Goal: Information Seeking & Learning: Learn about a topic

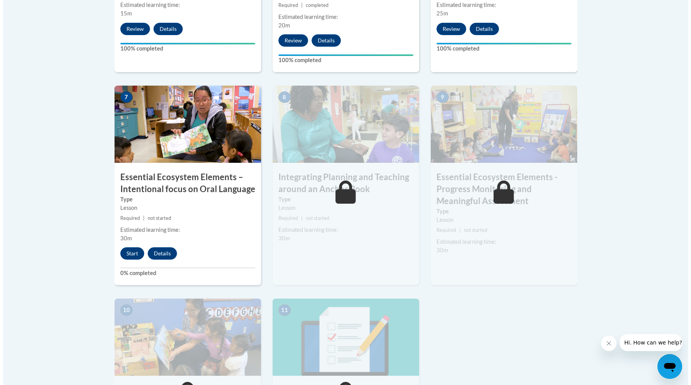
scroll to position [610, 0]
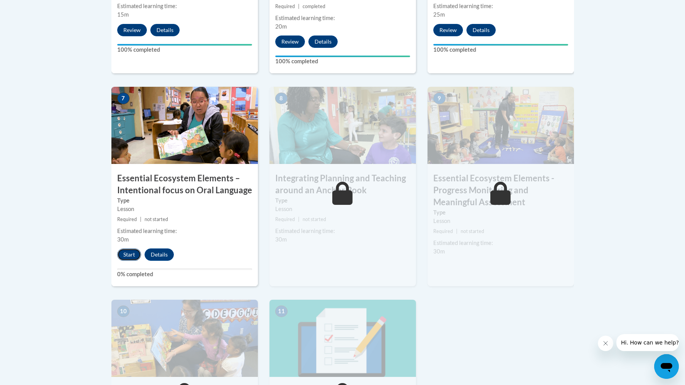
click at [133, 257] on button "Start" at bounding box center [129, 254] width 24 height 12
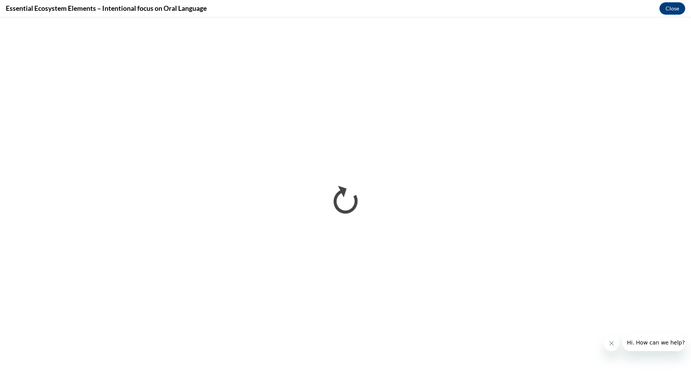
scroll to position [0, 0]
drag, startPoint x: 691, startPoint y: 180, endPoint x: 691, endPoint y: 256, distance: 75.6
click at [685, 257] on iframe "</div></body> </html>" at bounding box center [345, 200] width 691 height 367
drag, startPoint x: 691, startPoint y: 175, endPoint x: 691, endPoint y: 384, distance: 209.0
click at [685, 384] on iframe "</div></body> </html>" at bounding box center [345, 200] width 691 height 367
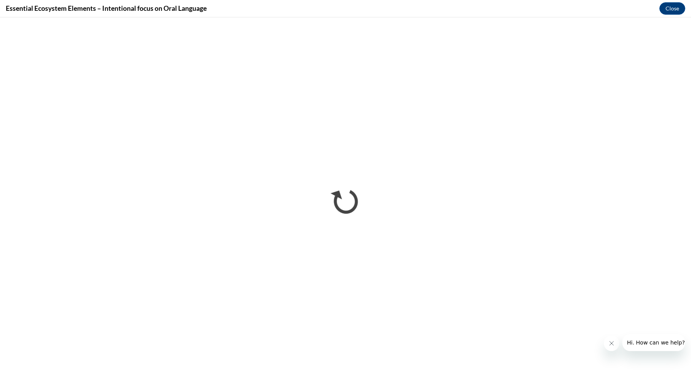
drag, startPoint x: 691, startPoint y: 258, endPoint x: 683, endPoint y: 341, distance: 83.7
click at [683, 341] on iframe "</div></body> </html>" at bounding box center [345, 200] width 691 height 367
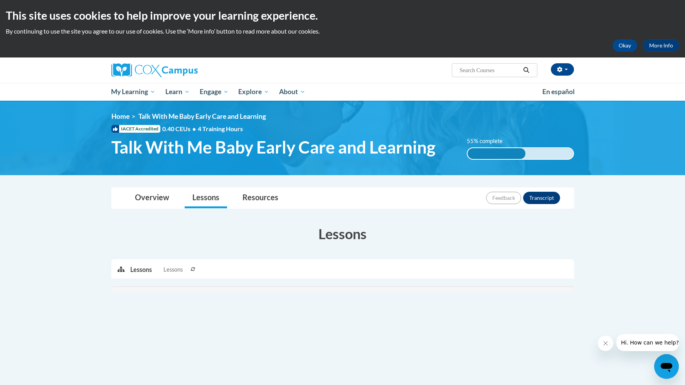
scroll to position [127, 0]
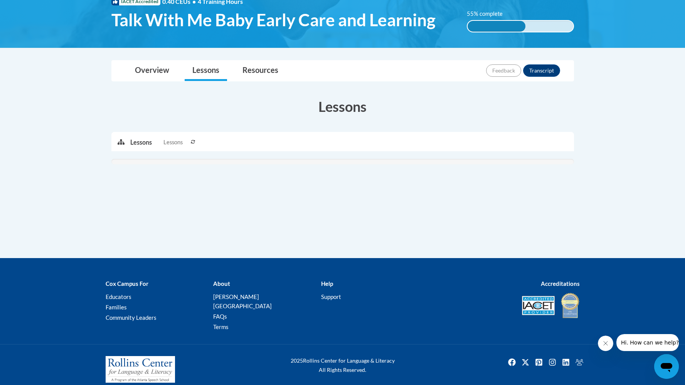
click at [192, 139] on button at bounding box center [193, 141] width 9 height 19
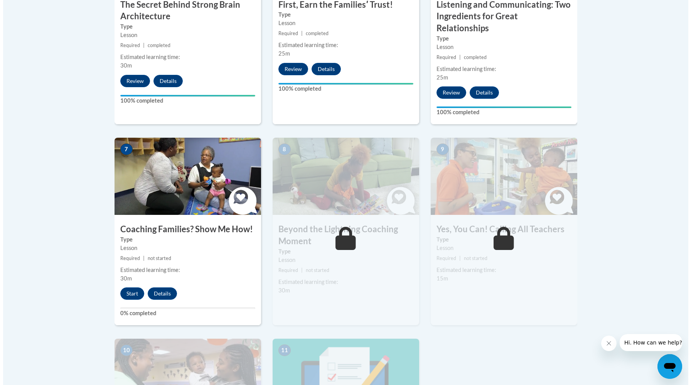
scroll to position [540, 0]
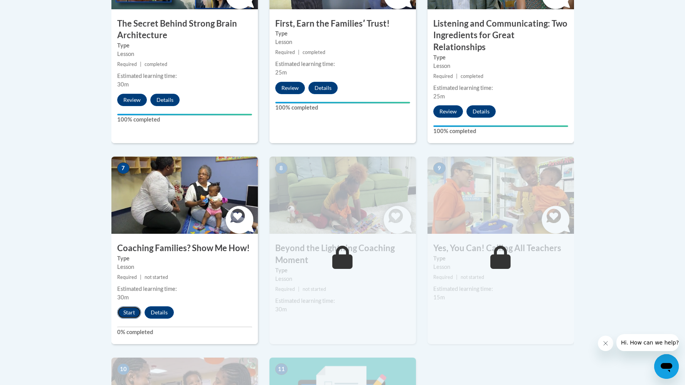
click at [121, 306] on button "Start" at bounding box center [129, 312] width 24 height 12
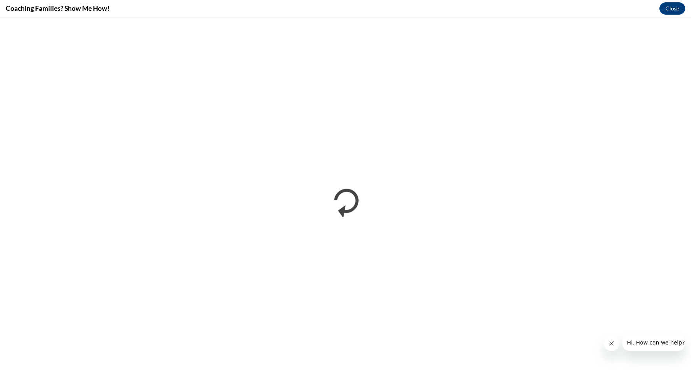
scroll to position [0, 0]
drag, startPoint x: 691, startPoint y: 255, endPoint x: 691, endPoint y: 347, distance: 92.2
click at [685, 347] on iframe "</div></body> </html>" at bounding box center [345, 200] width 691 height 367
click at [685, 278] on iframe "</div></body> </html>" at bounding box center [345, 200] width 691 height 367
drag, startPoint x: 691, startPoint y: 123, endPoint x: 691, endPoint y: 243, distance: 119.9
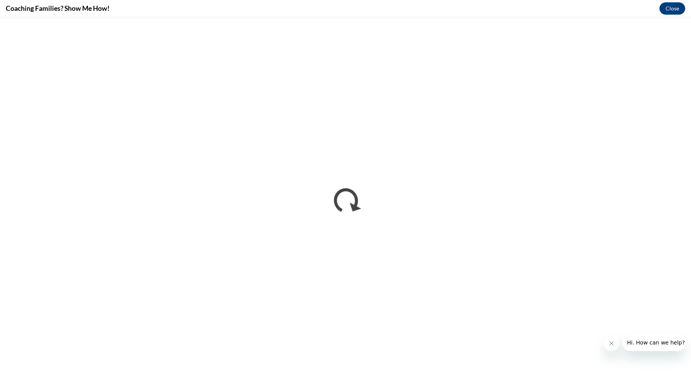
click at [685, 243] on iframe "</div></body> </html>" at bounding box center [345, 200] width 691 height 367
click at [685, 149] on iframe "</div></body> </html>" at bounding box center [345, 200] width 691 height 367
drag, startPoint x: 691, startPoint y: 170, endPoint x: 679, endPoint y: 262, distance: 93.3
click at [679, 262] on iframe "</div></body> </html>" at bounding box center [345, 200] width 691 height 367
drag, startPoint x: 691, startPoint y: 228, endPoint x: 691, endPoint y: 324, distance: 96.0
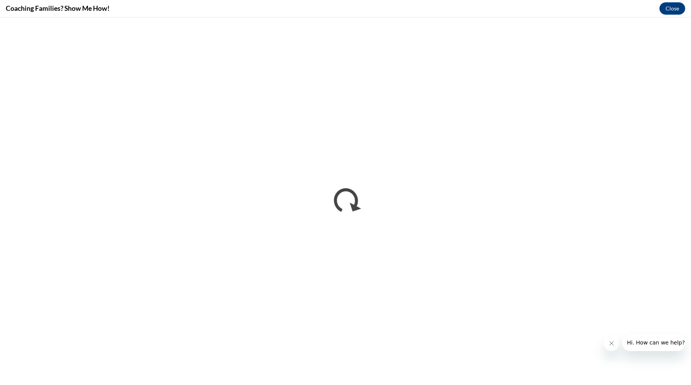
click at [685, 324] on iframe "</div></body> </html>" at bounding box center [345, 200] width 691 height 367
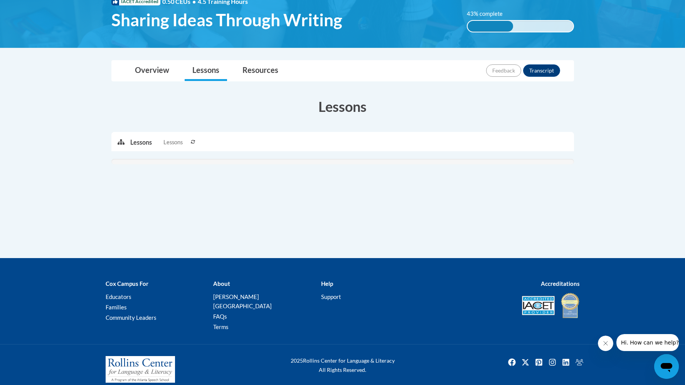
click at [192, 137] on button at bounding box center [193, 141] width 9 height 19
click at [193, 144] on ul "Lessons Lessons" at bounding box center [239, 141] width 219 height 19
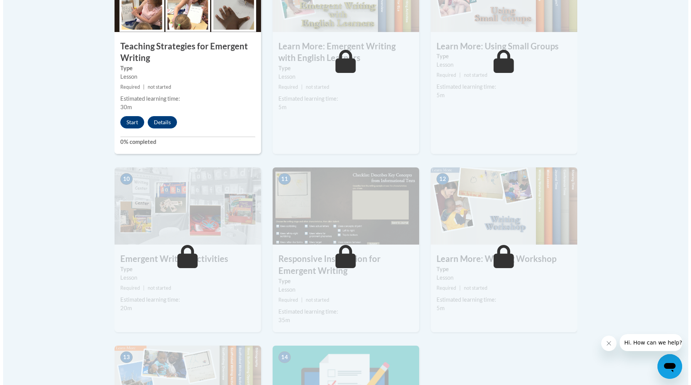
scroll to position [708, 0]
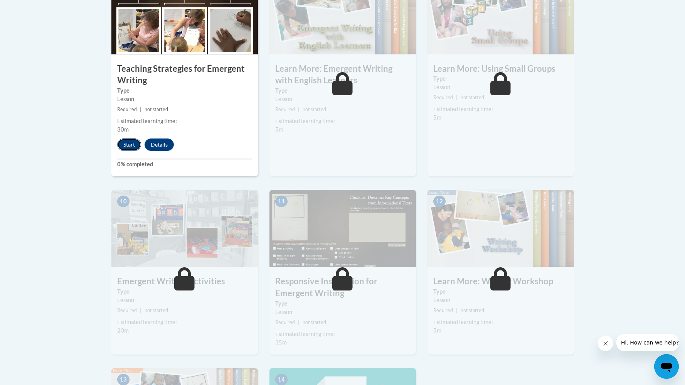
click at [136, 138] on button "Start" at bounding box center [129, 144] width 24 height 12
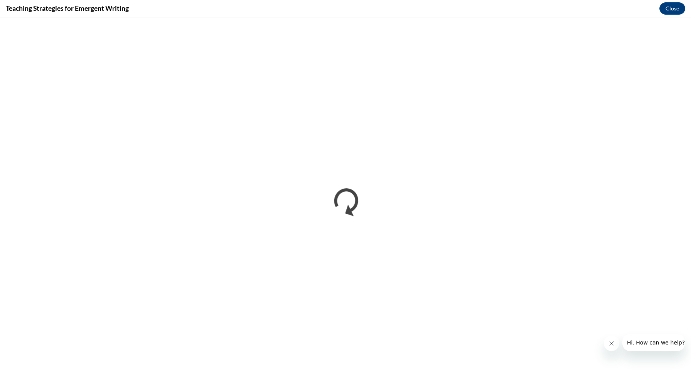
scroll to position [0, 0]
click at [610, 345] on icon "Close message from company" at bounding box center [612, 343] width 6 height 6
